Goal: Transaction & Acquisition: Purchase product/service

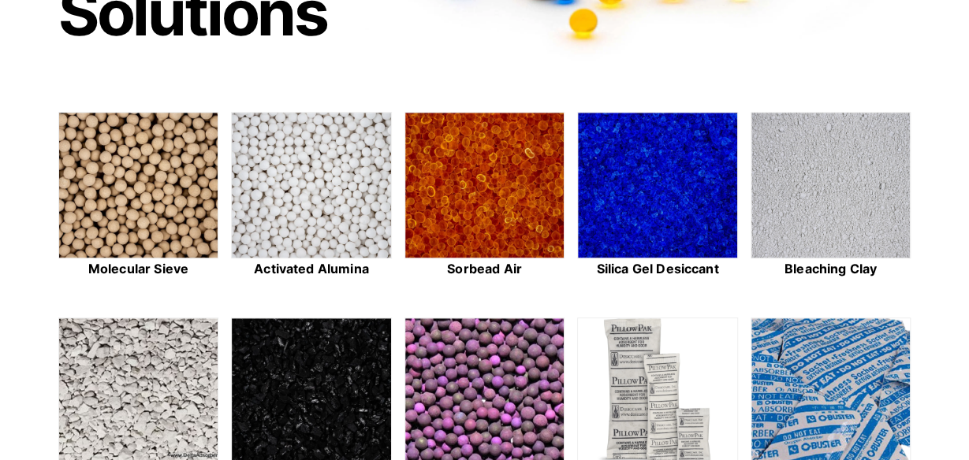
scroll to position [394, 0]
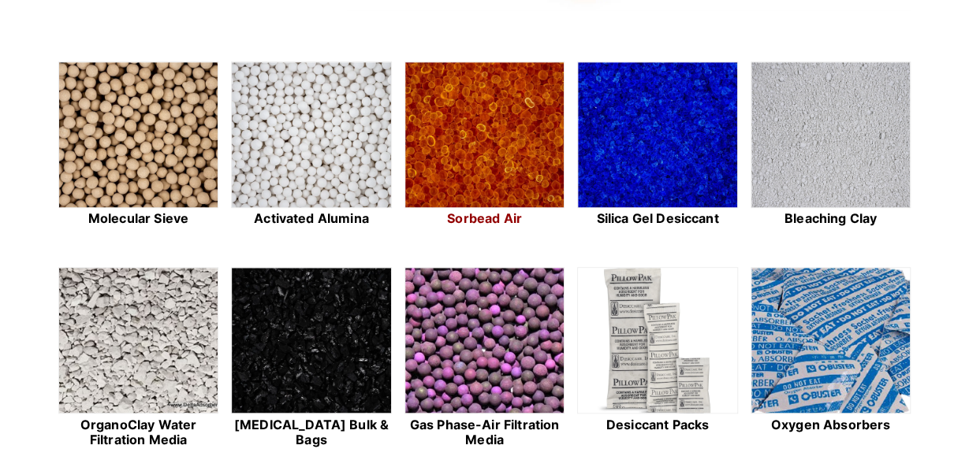
click at [501, 155] on img at bounding box center [484, 135] width 159 height 147
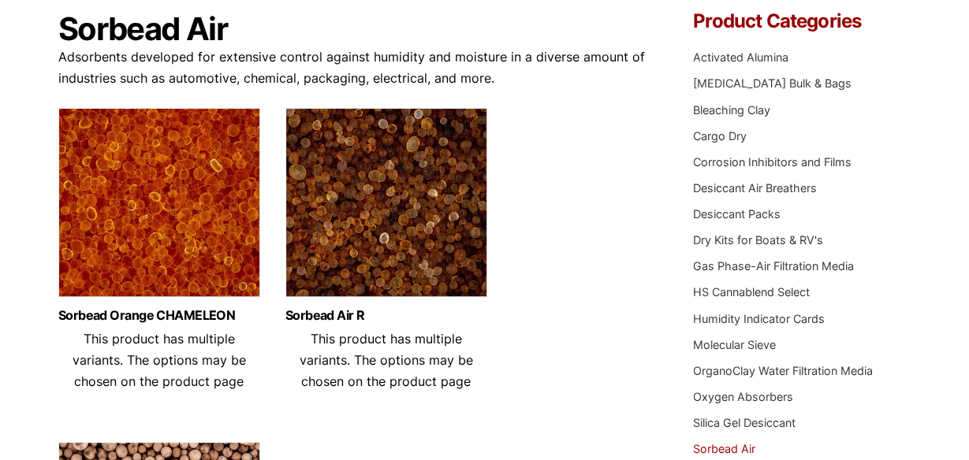
scroll to position [158, 0]
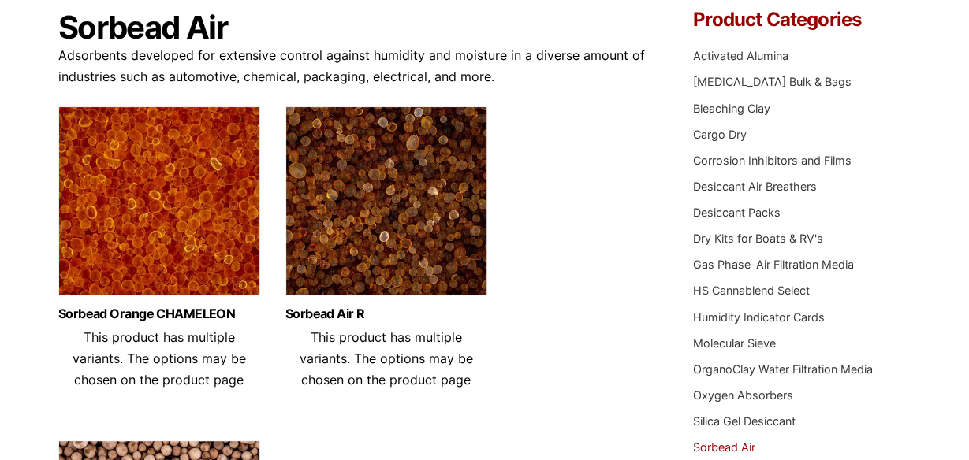
click at [165, 206] on img at bounding box center [159, 204] width 202 height 197
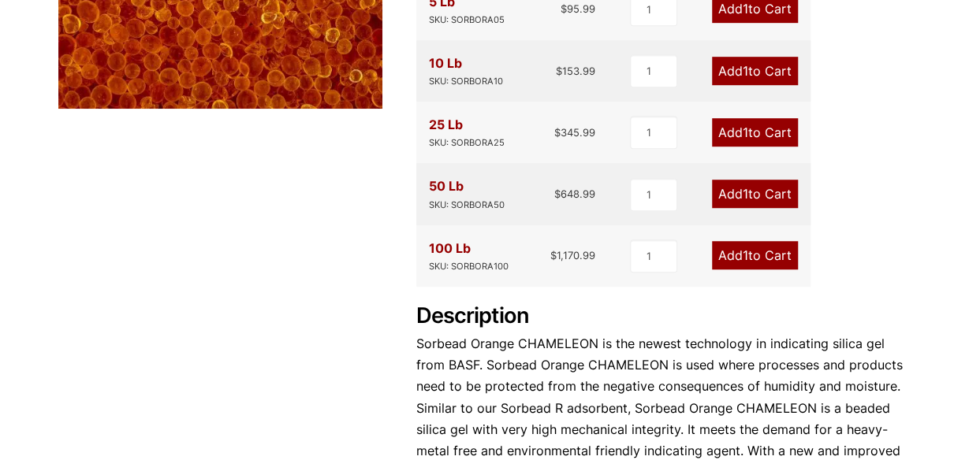
scroll to position [473, 0]
